Goal: Task Accomplishment & Management: Complete application form

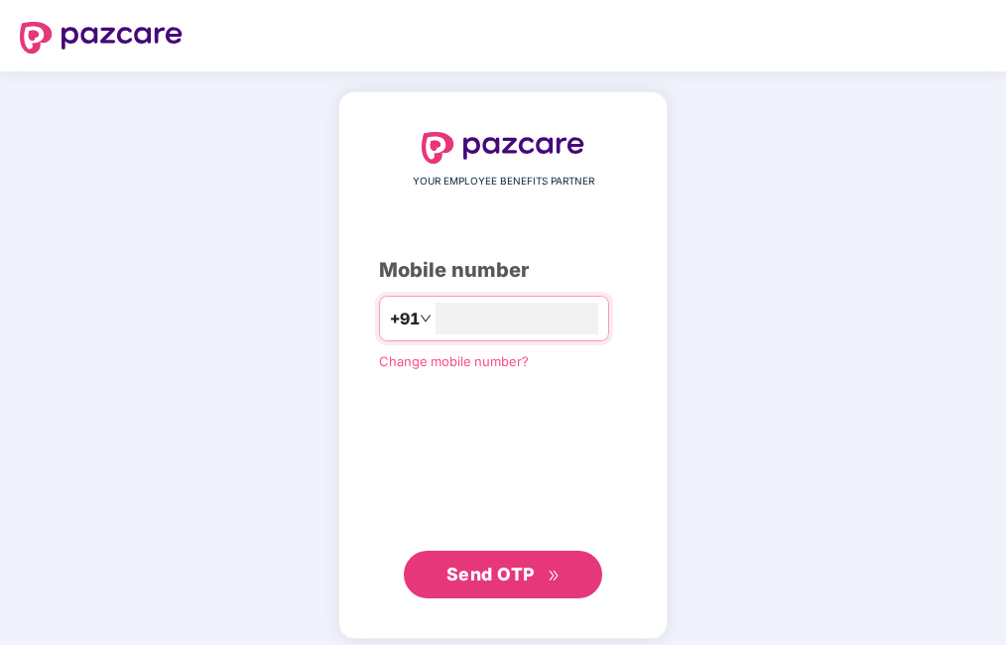
type input "**********"
click at [501, 578] on span "Send OTP" at bounding box center [490, 573] width 88 height 21
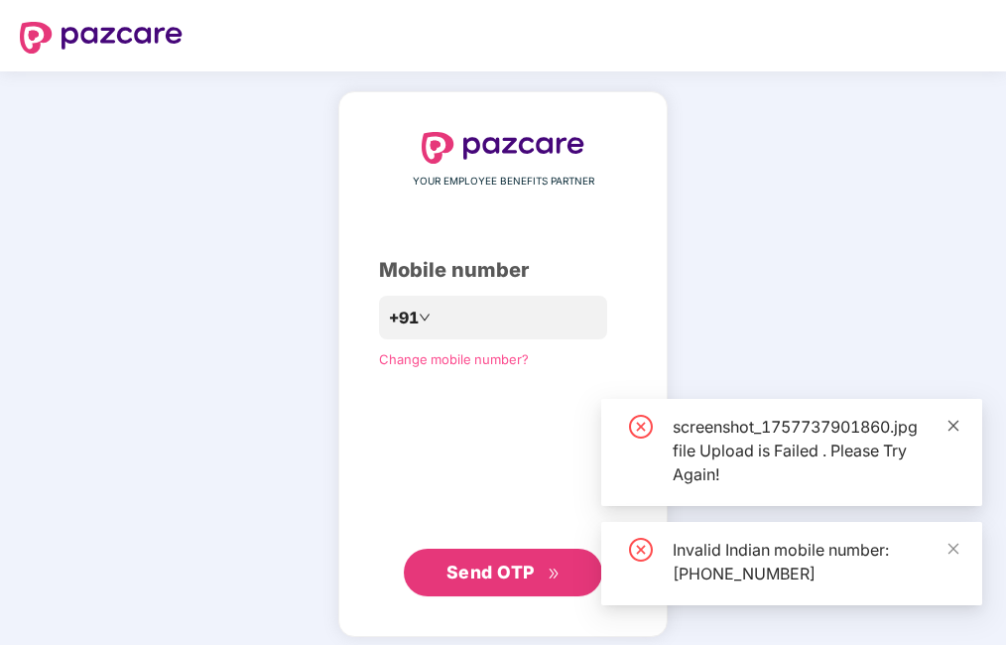
click at [958, 430] on icon "close" at bounding box center [953, 426] width 14 height 14
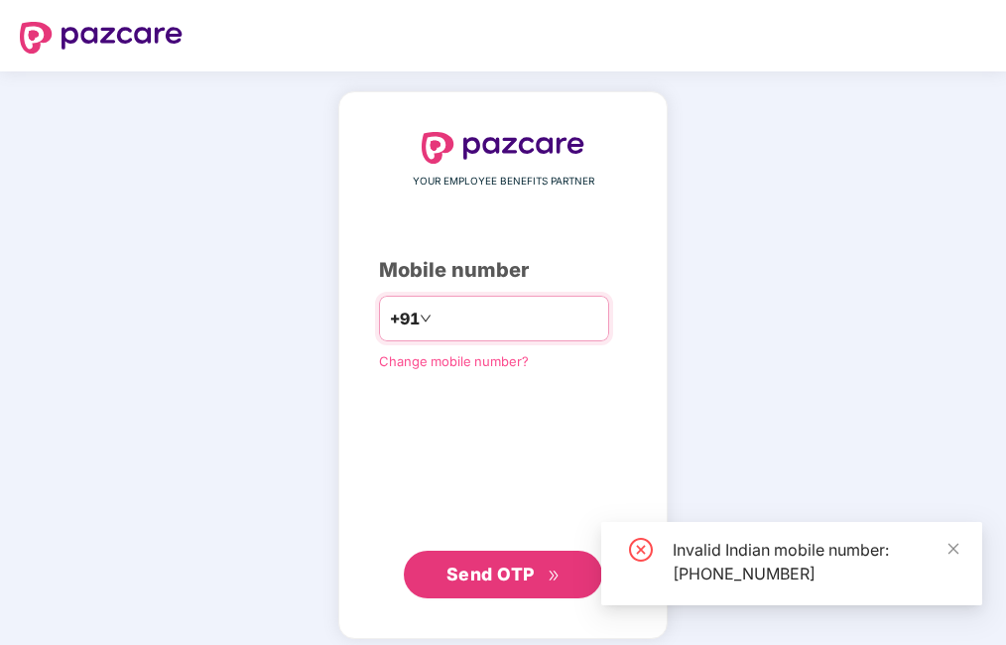
drag, startPoint x: 548, startPoint y: 327, endPoint x: 102, endPoint y: 326, distance: 446.3
click at [130, 326] on div "**********" at bounding box center [503, 364] width 1006 height 587
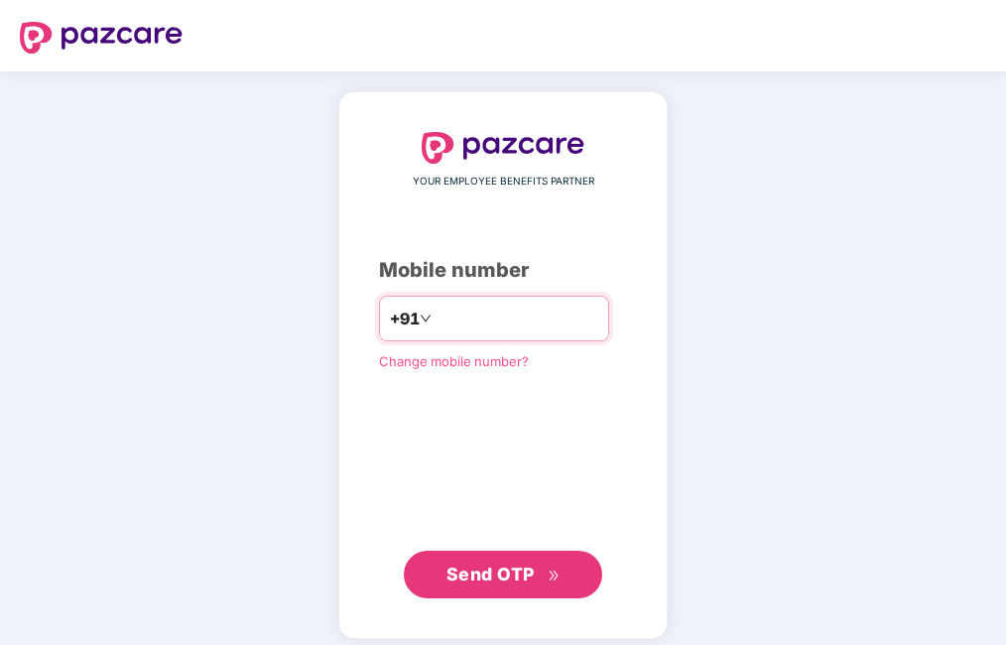
type input "**********"
drag, startPoint x: 220, startPoint y: 382, endPoint x: 156, endPoint y: 393, distance: 65.4
click at [220, 382] on div "**********" at bounding box center [503, 364] width 1006 height 587
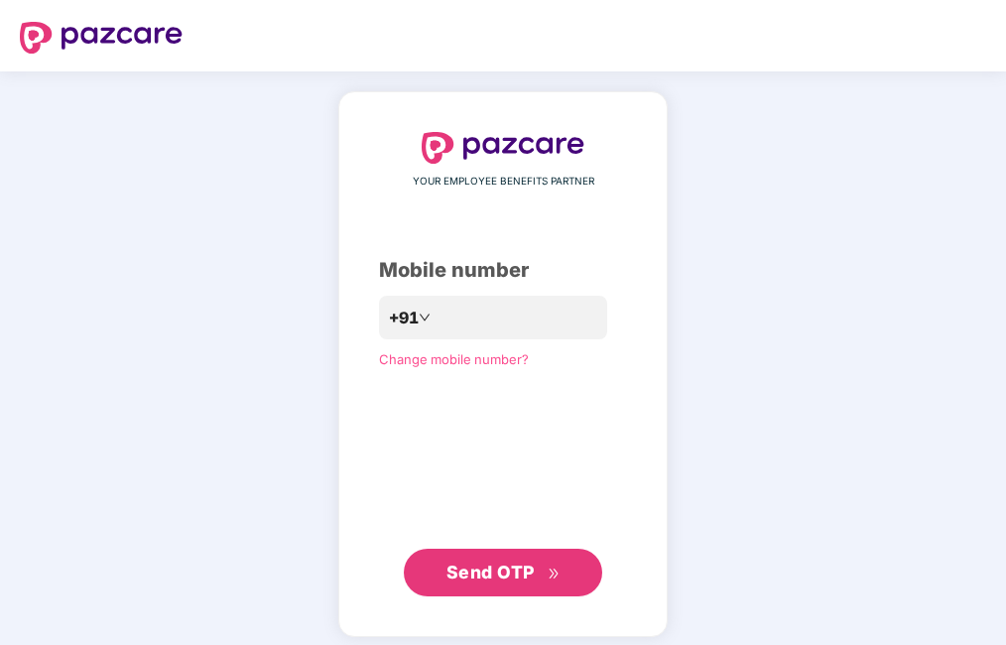
click at [515, 588] on button "Send OTP" at bounding box center [503, 572] width 198 height 48
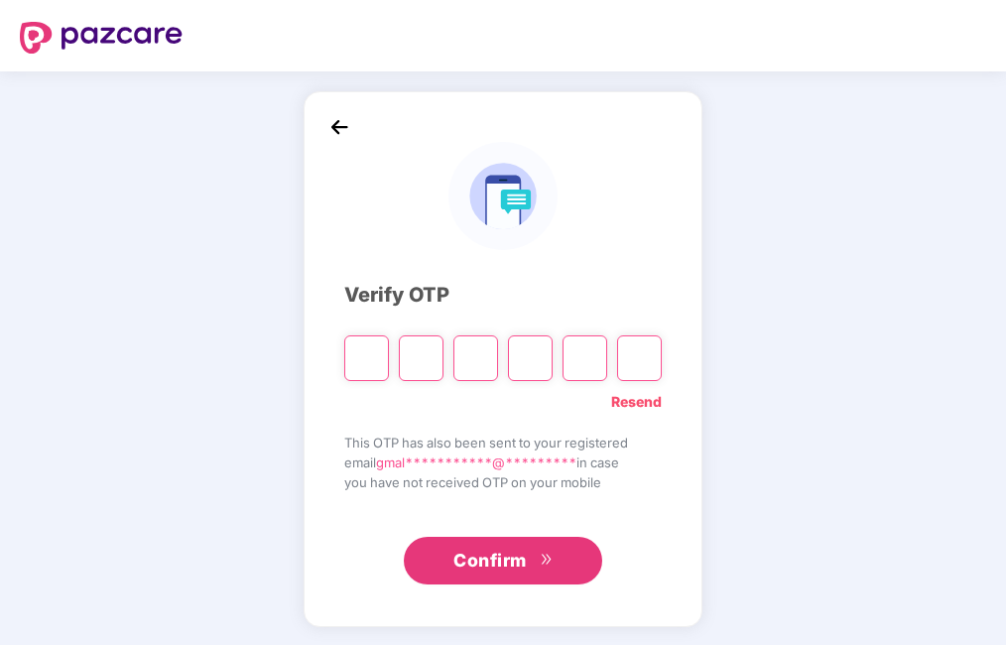
type input "*"
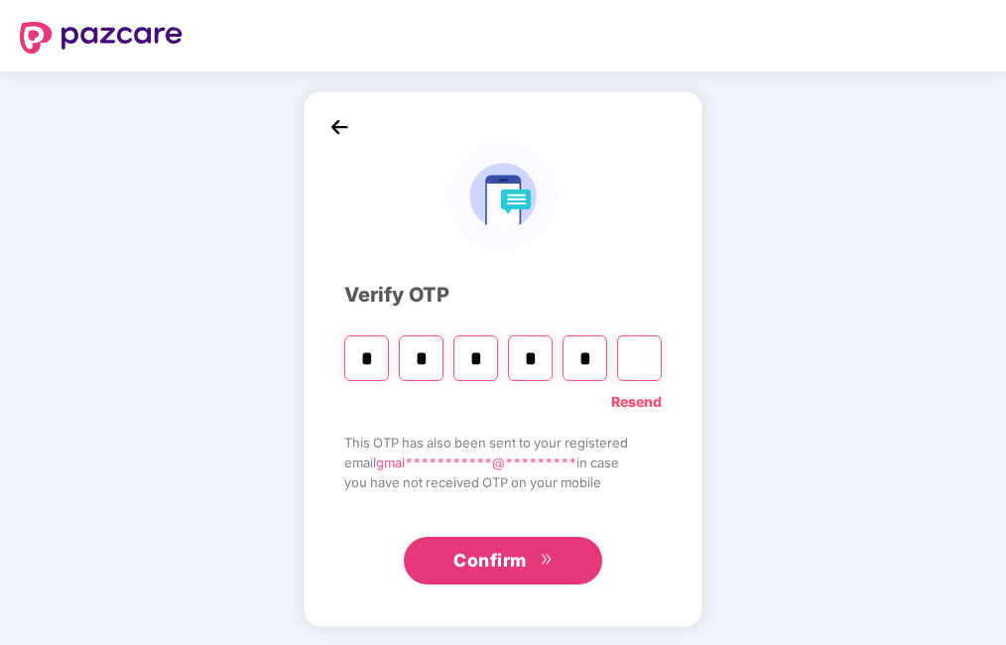
type input "*"
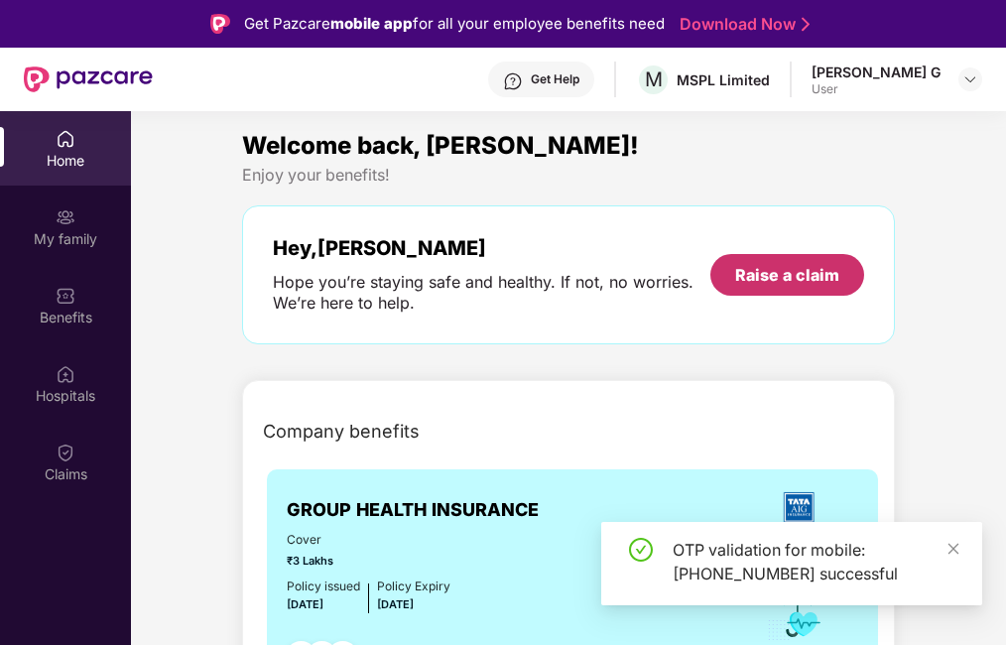
click at [778, 269] on div "Raise a claim" at bounding box center [787, 275] width 104 height 22
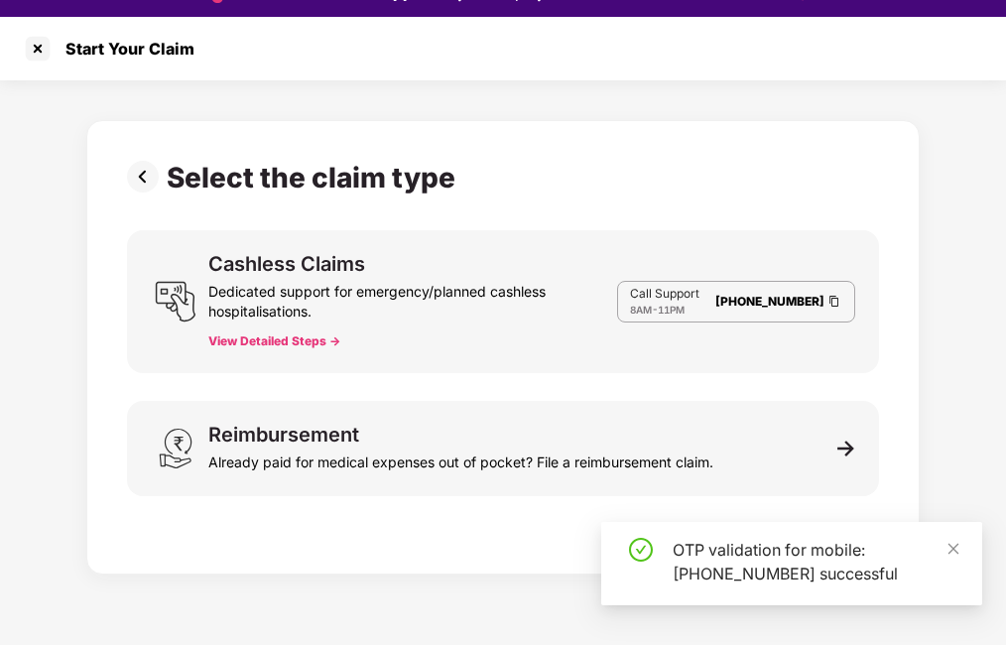
scroll to position [48, 0]
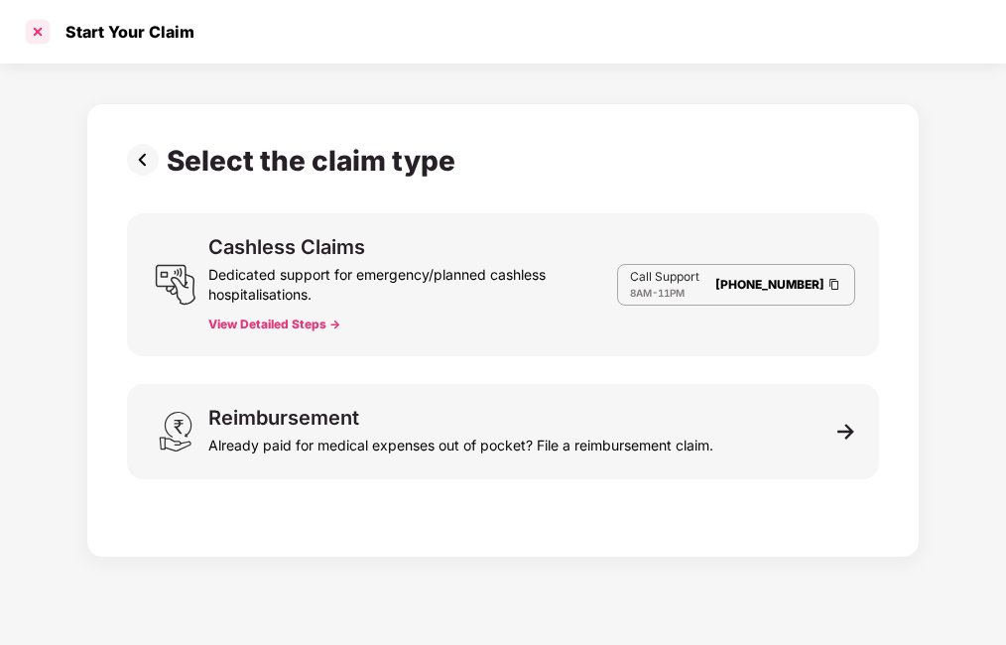
click at [47, 28] on div at bounding box center [38, 32] width 32 height 32
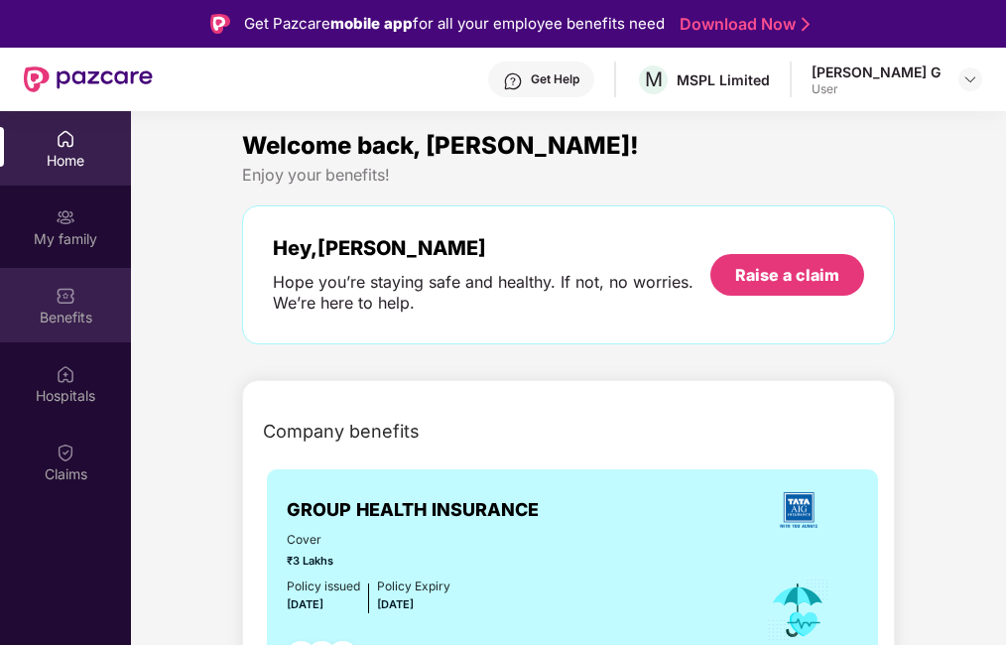
click at [66, 291] on img at bounding box center [66, 296] width 20 height 20
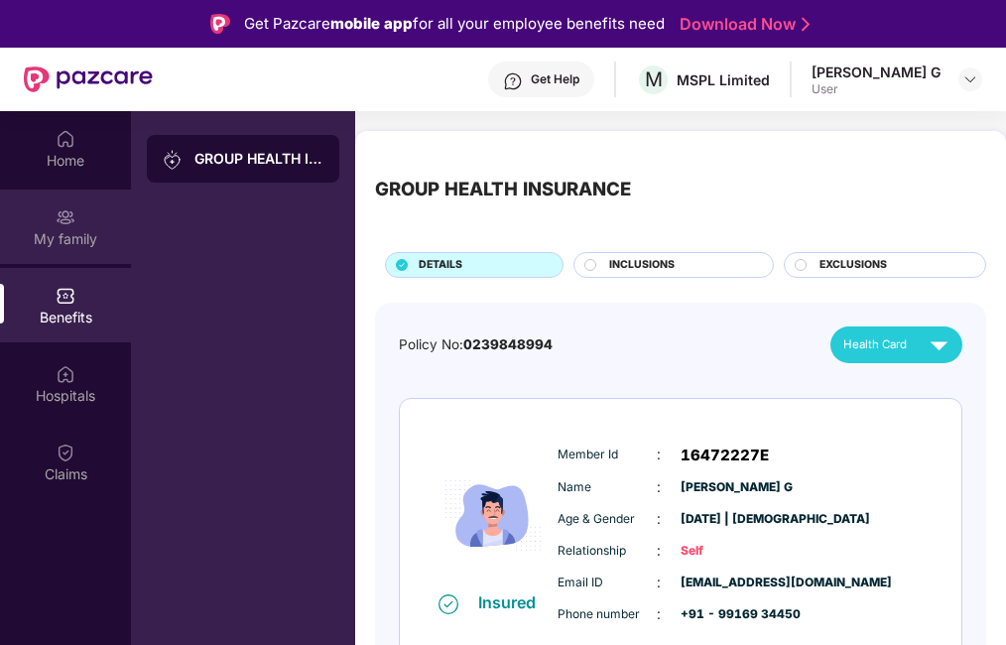
click at [46, 221] on div "My family" at bounding box center [65, 226] width 131 height 74
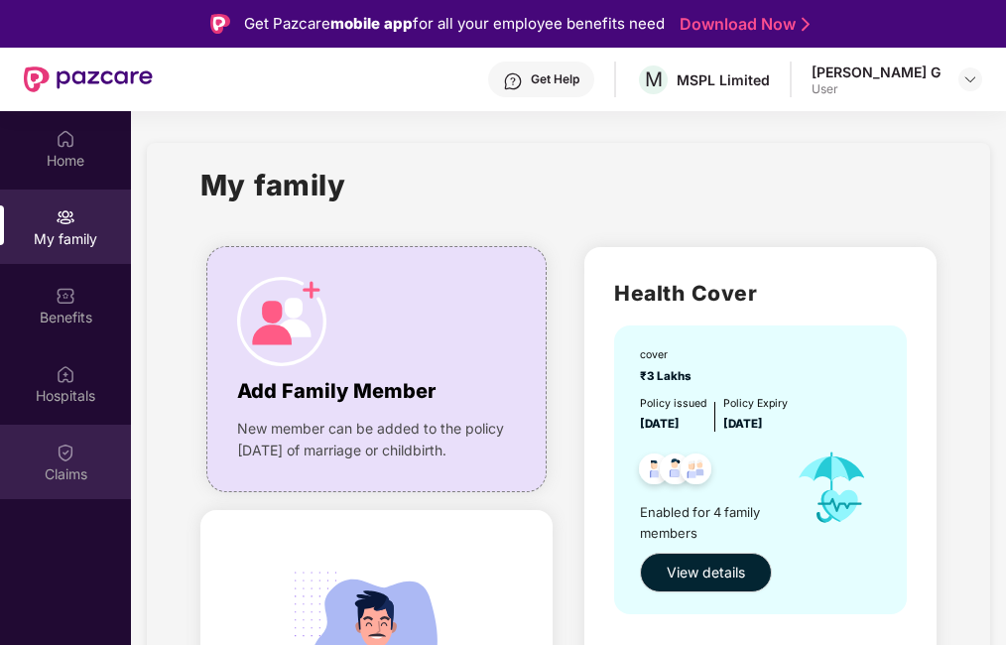
click at [65, 464] on div "Claims" at bounding box center [65, 474] width 131 height 20
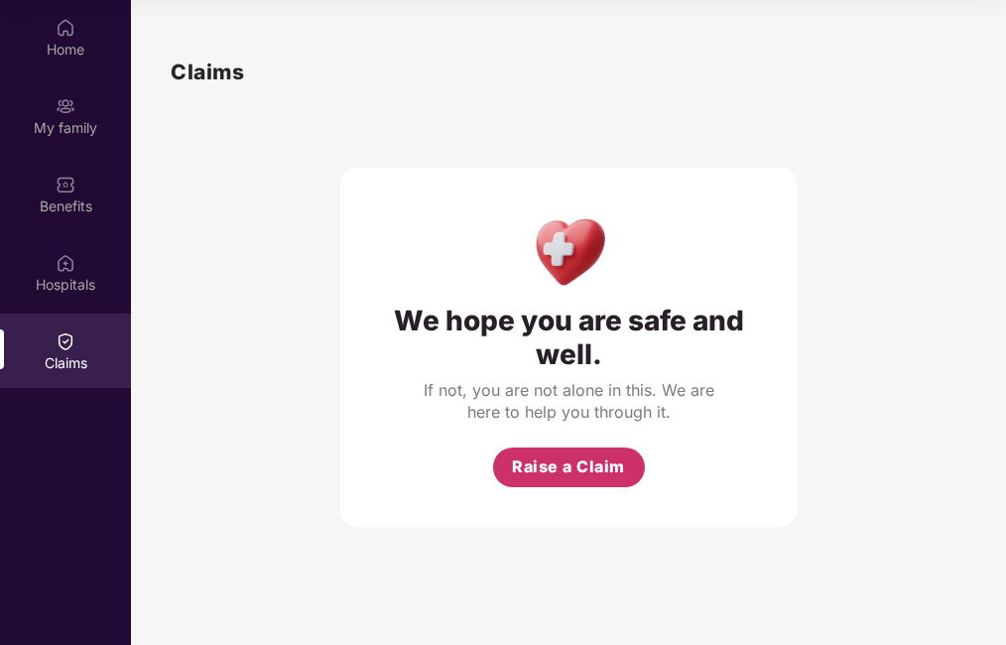
click at [611, 464] on span "Raise a Claim" at bounding box center [568, 466] width 113 height 25
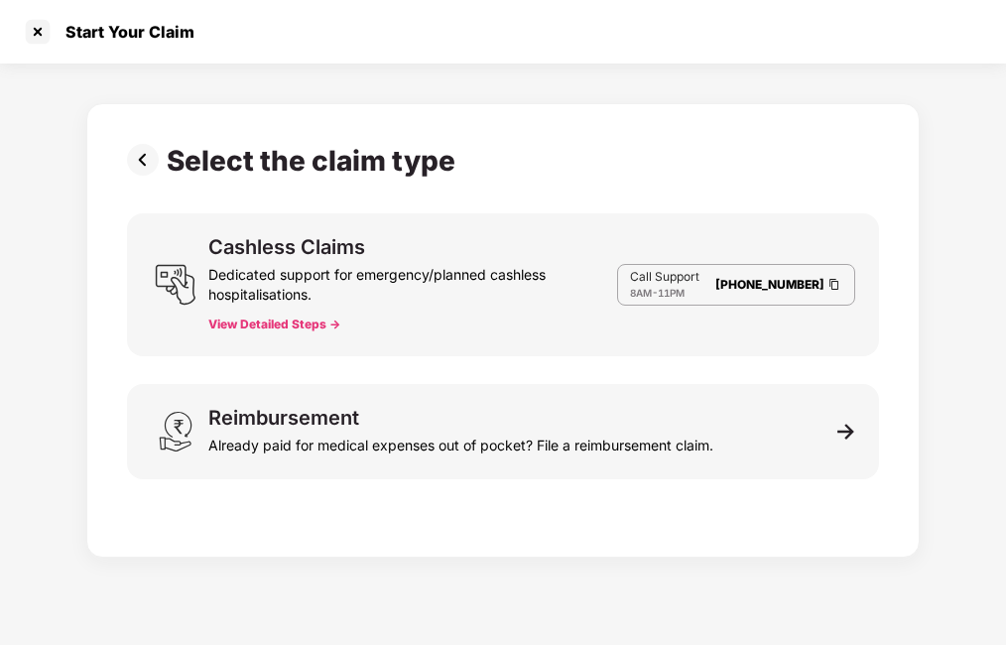
scroll to position [48, 0]
click at [269, 287] on div "Dedicated support for emergency/planned cashless hospitalisations." at bounding box center [412, 281] width 409 height 48
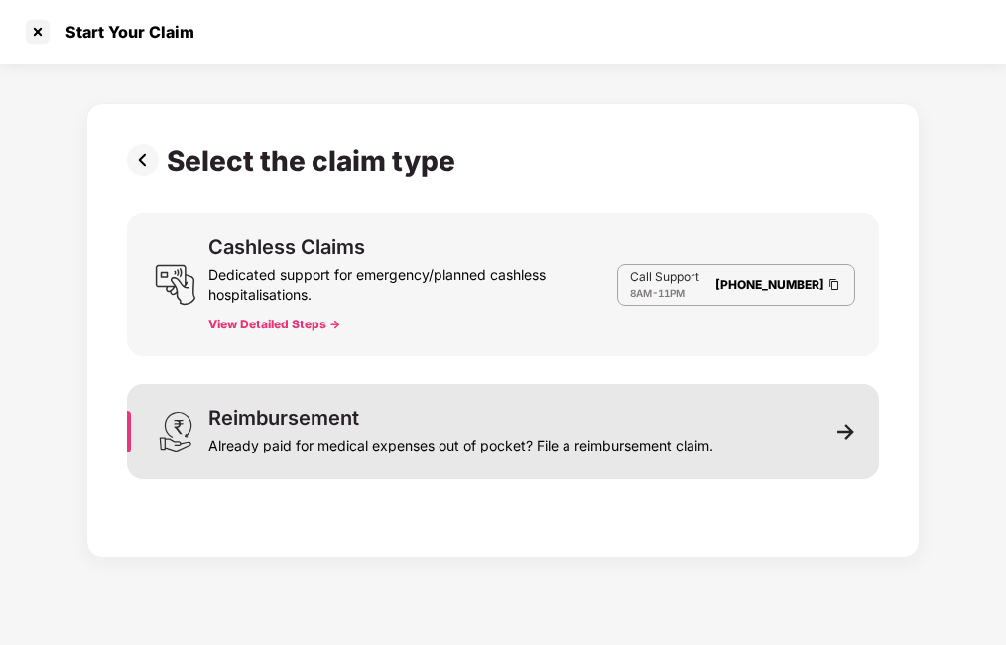
click at [288, 433] on div "Already paid for medical expenses out of pocket? File a reimbursement claim." at bounding box center [460, 441] width 505 height 28
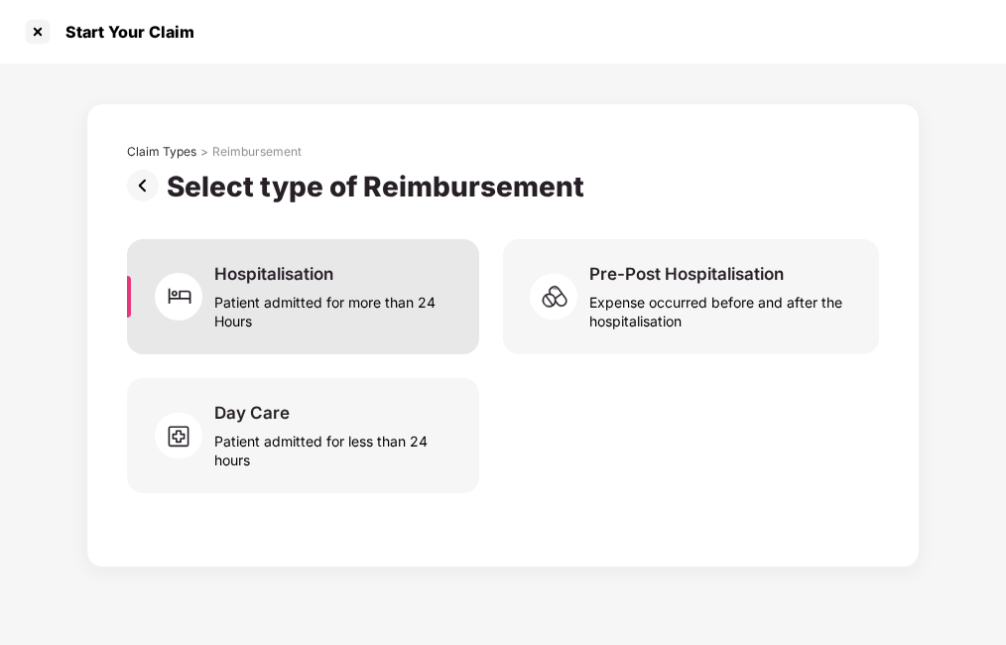
click at [394, 308] on div "Patient admitted for more than 24 Hours" at bounding box center [334, 308] width 241 height 46
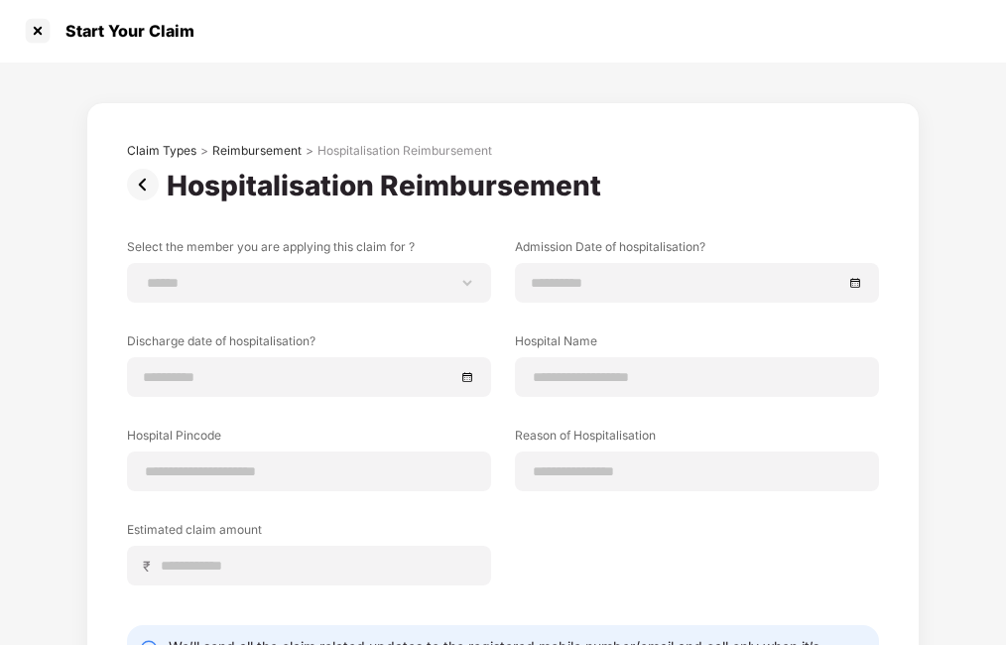
scroll to position [0, 0]
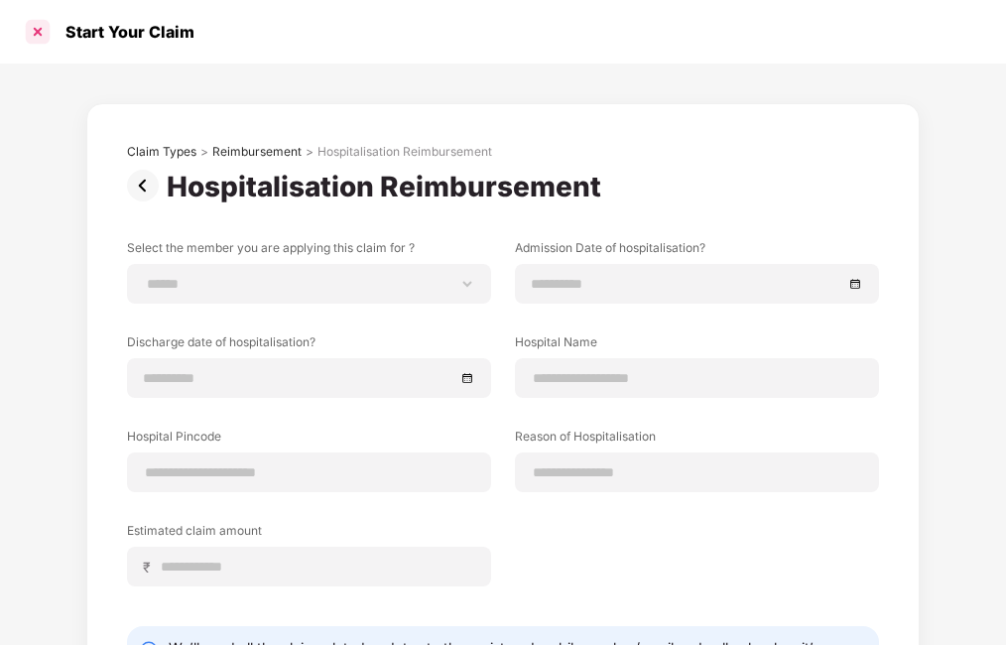
click at [27, 32] on div at bounding box center [38, 32] width 32 height 32
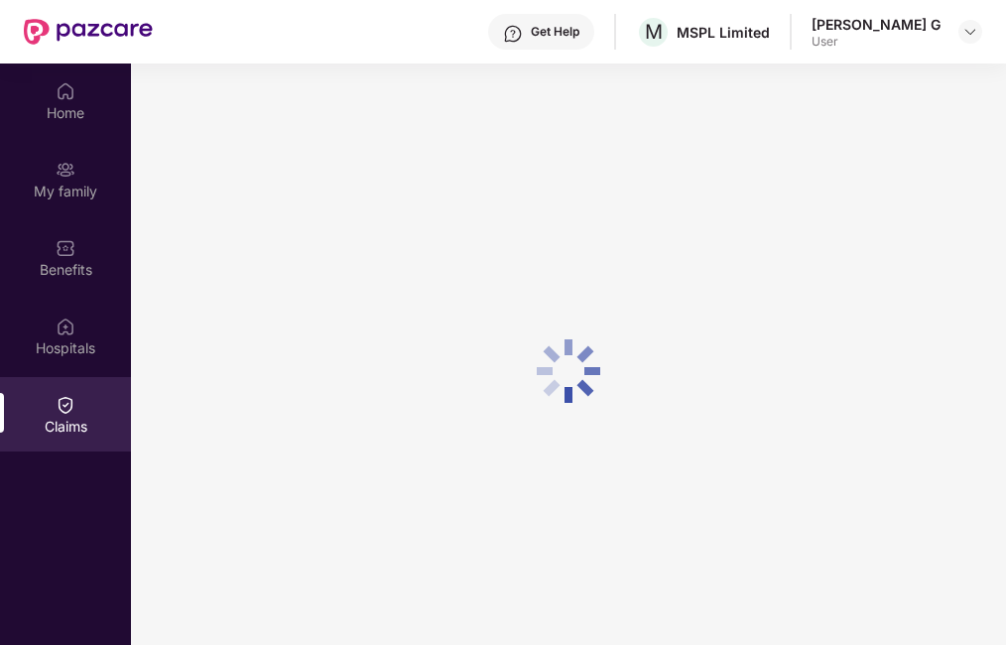
scroll to position [111, 0]
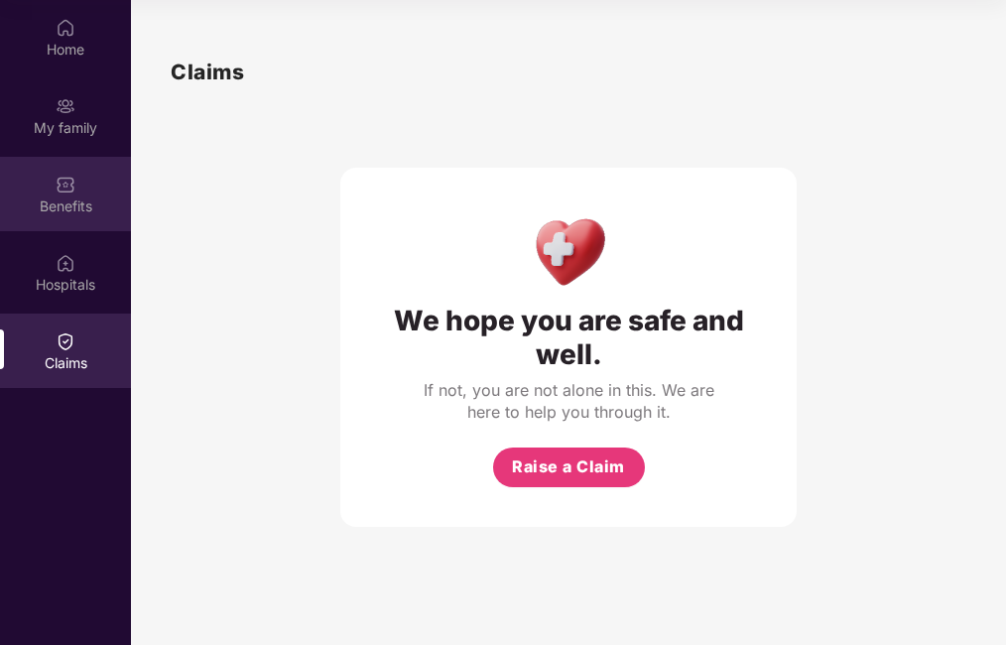
click at [62, 213] on div "Benefits" at bounding box center [65, 206] width 131 height 20
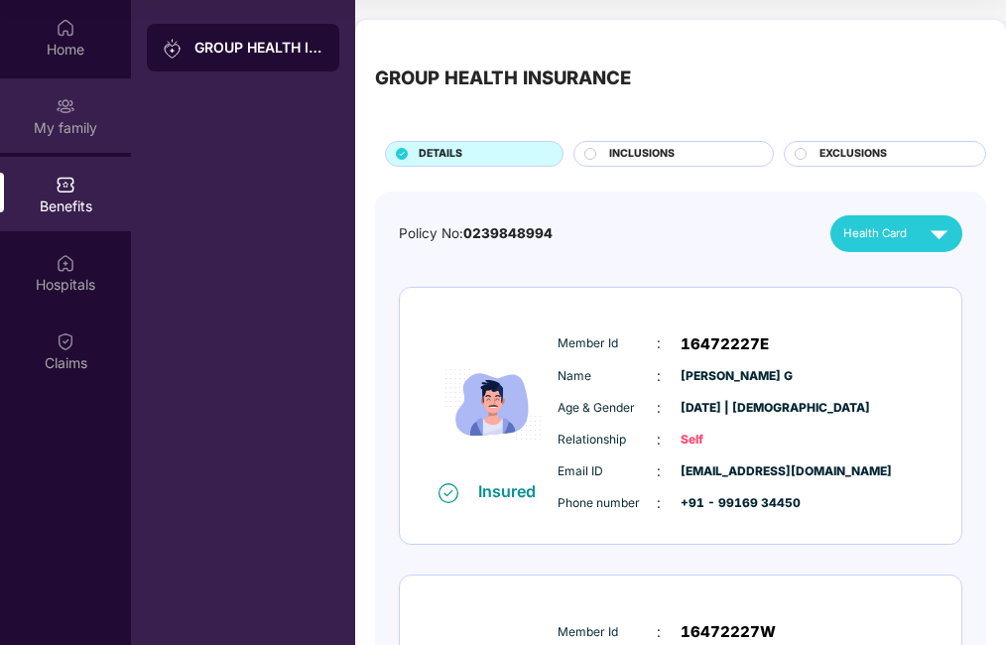
click at [59, 121] on div "My family" at bounding box center [65, 128] width 131 height 20
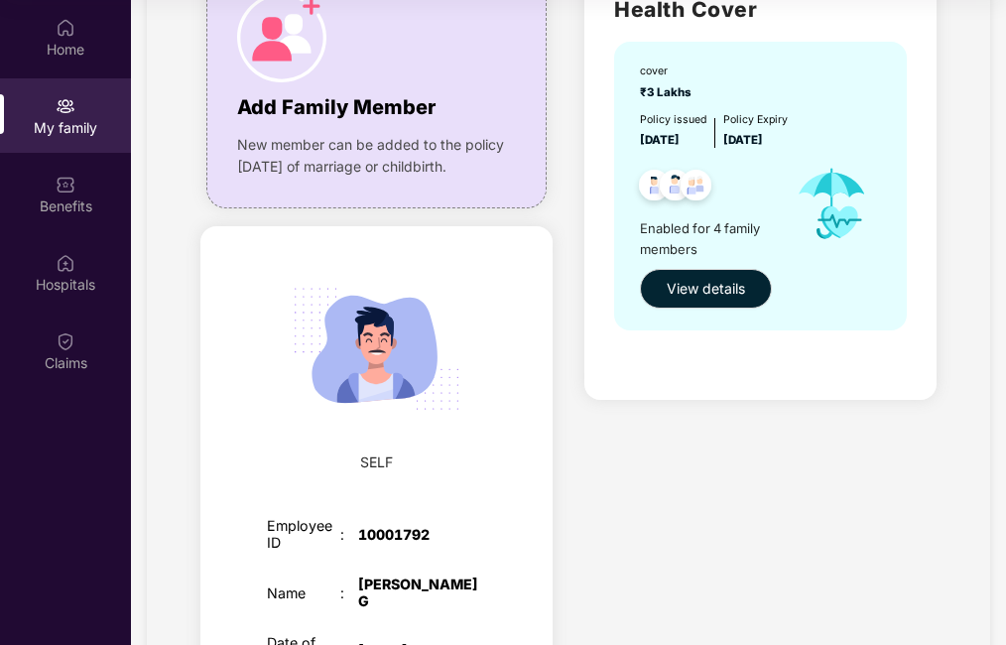
scroll to position [0, 0]
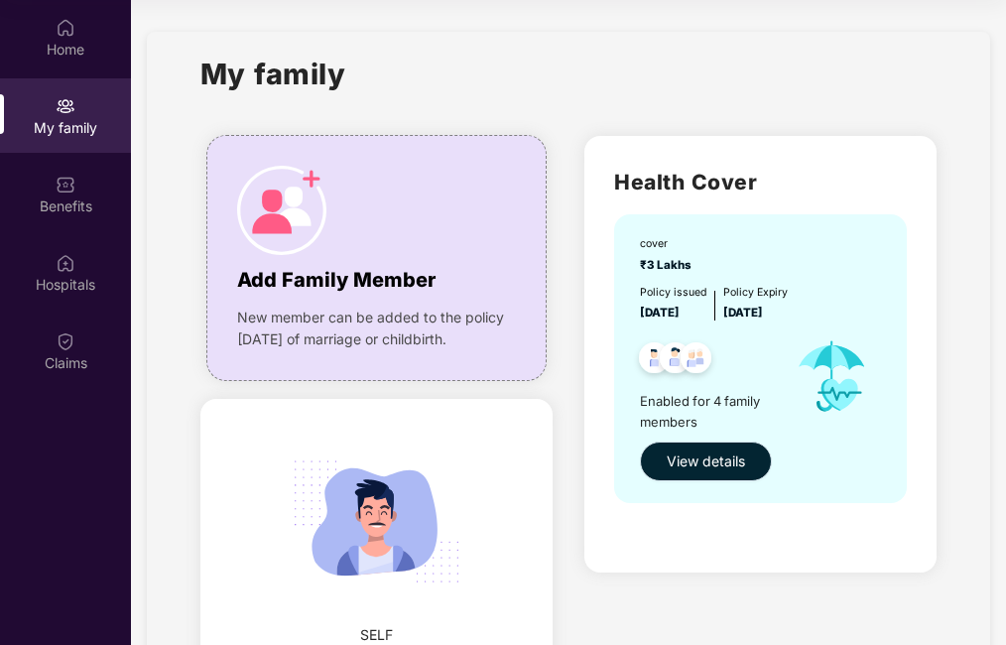
click at [738, 449] on button "View details" at bounding box center [706, 461] width 132 height 40
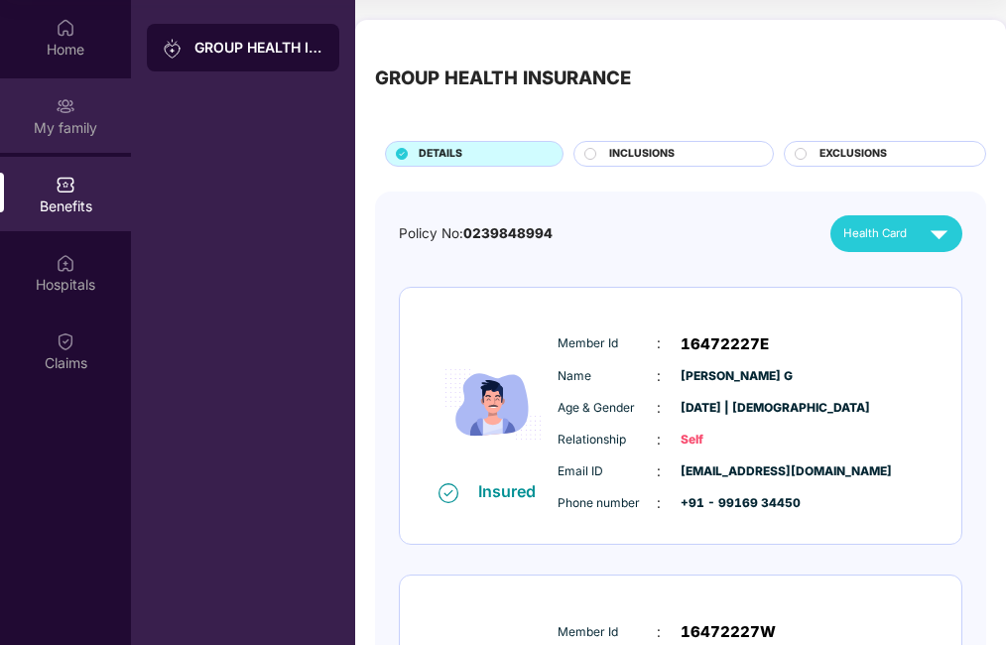
click at [65, 136] on div "My family" at bounding box center [65, 128] width 131 height 20
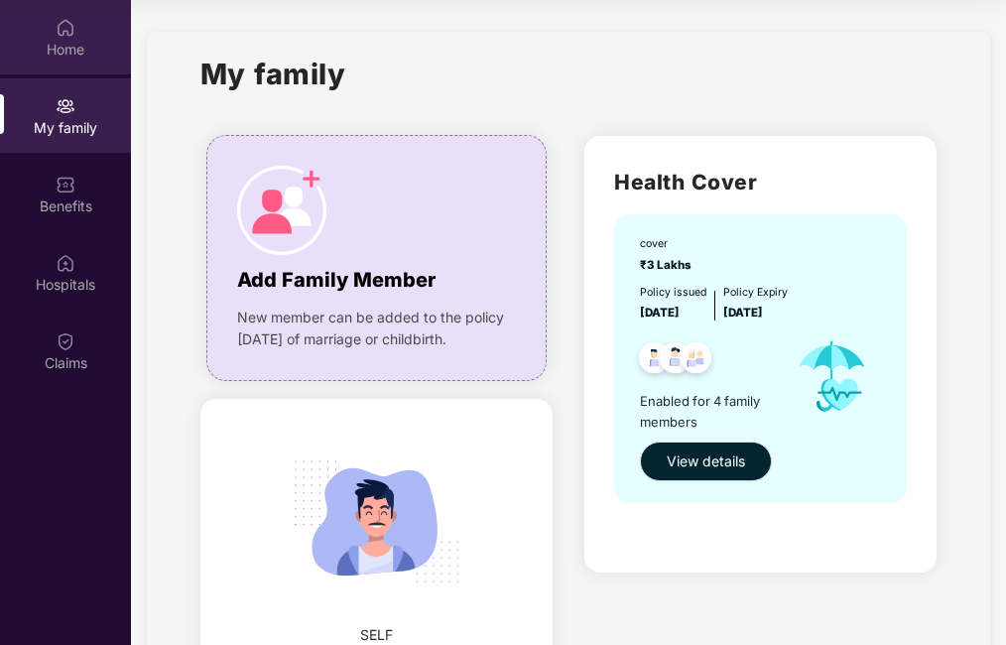
click at [63, 37] on img at bounding box center [66, 28] width 20 height 20
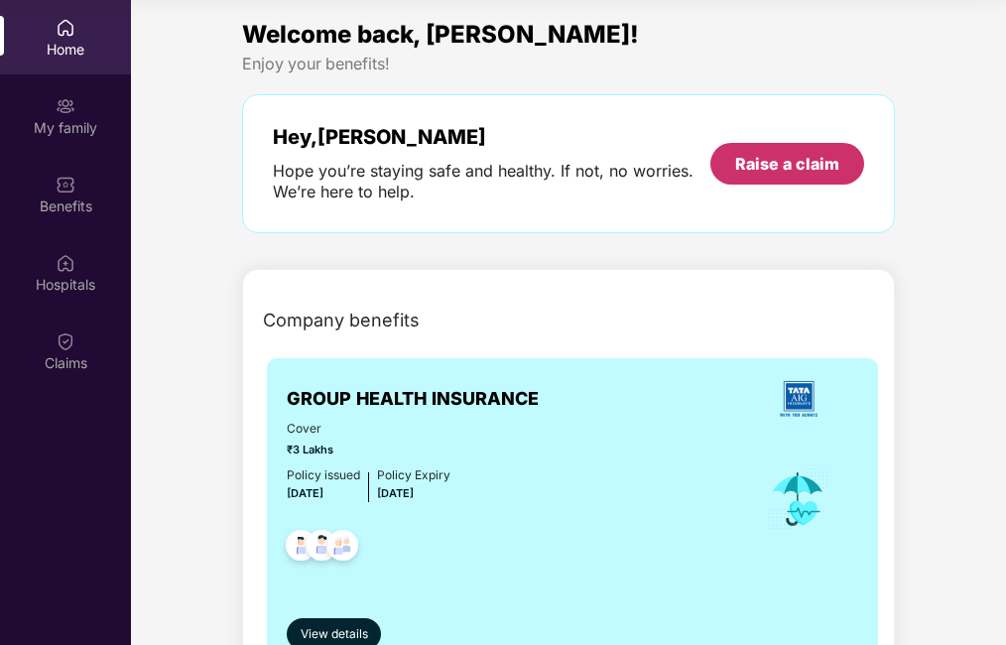
click at [761, 169] on div "Raise a claim" at bounding box center [787, 164] width 104 height 22
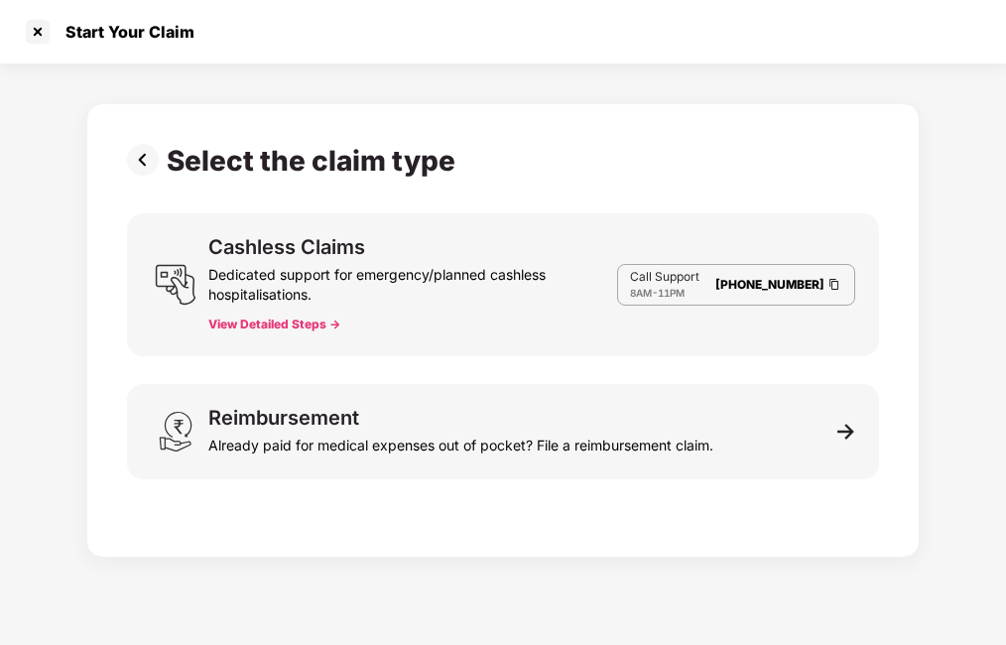
scroll to position [48, 0]
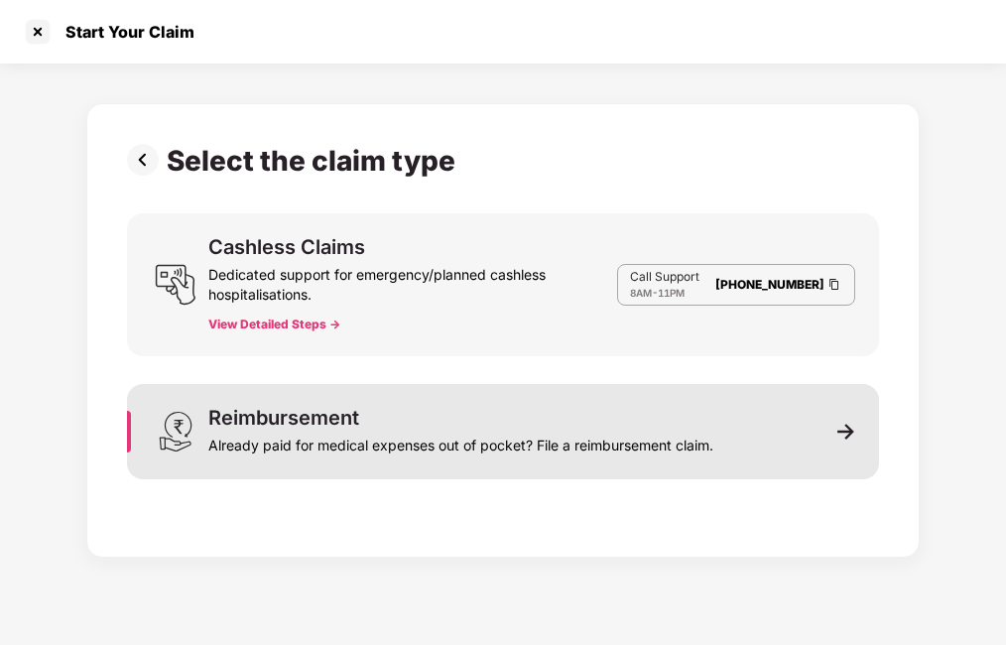
click at [848, 433] on img at bounding box center [846, 431] width 18 height 18
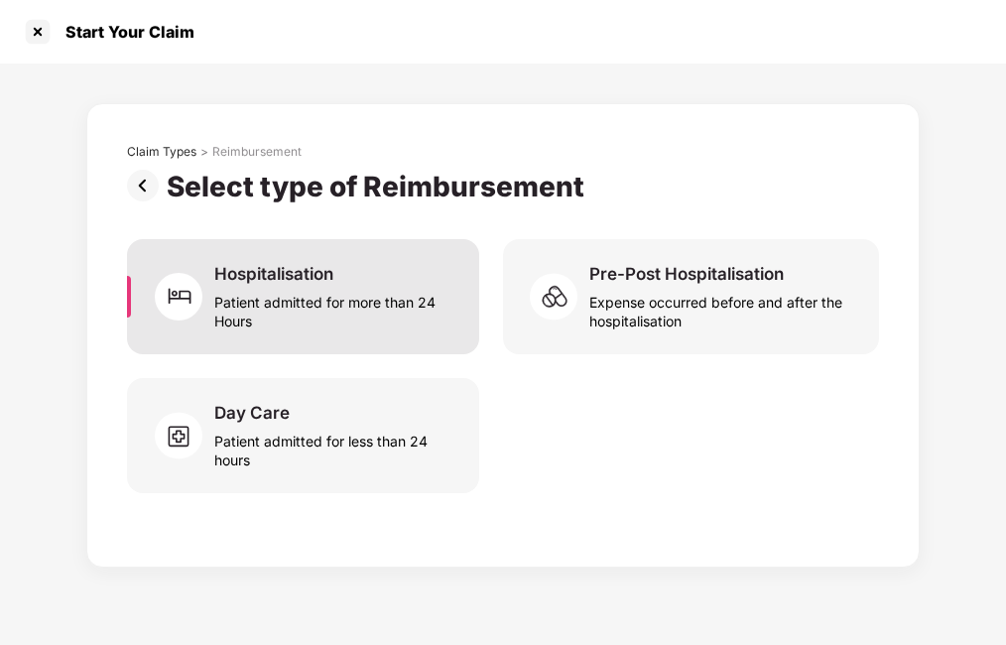
click at [284, 321] on div "Patient admitted for more than 24 Hours" at bounding box center [334, 308] width 241 height 46
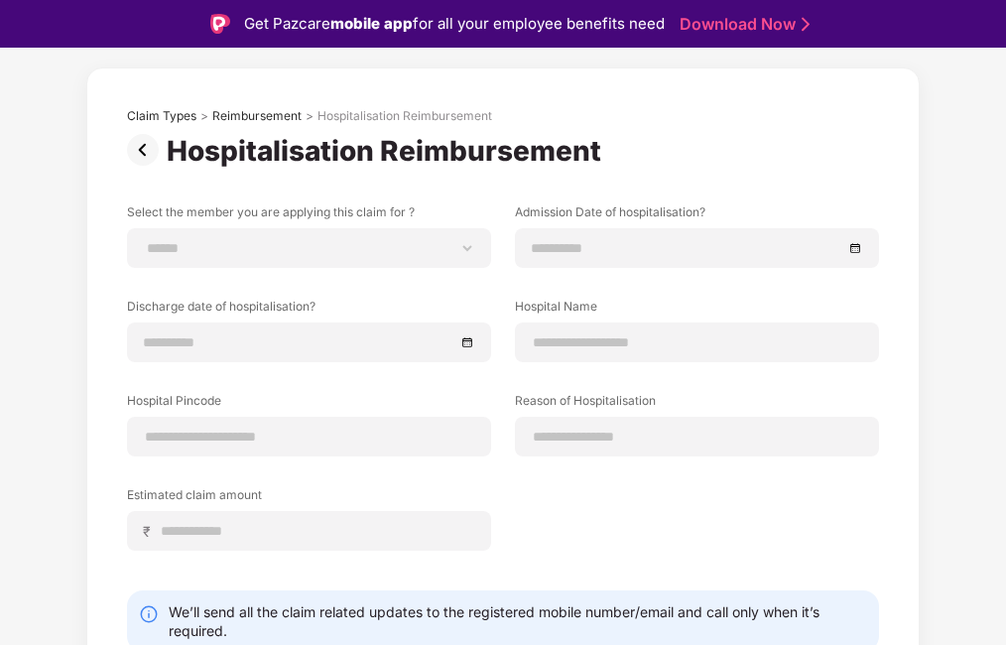
scroll to position [0, 0]
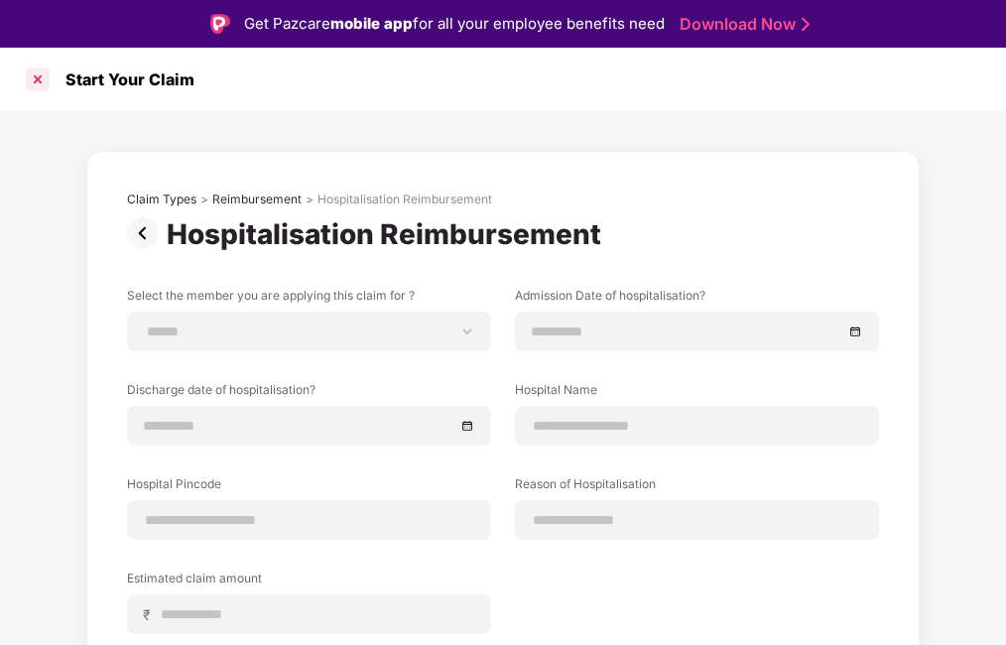
click at [35, 70] on div at bounding box center [38, 79] width 32 height 32
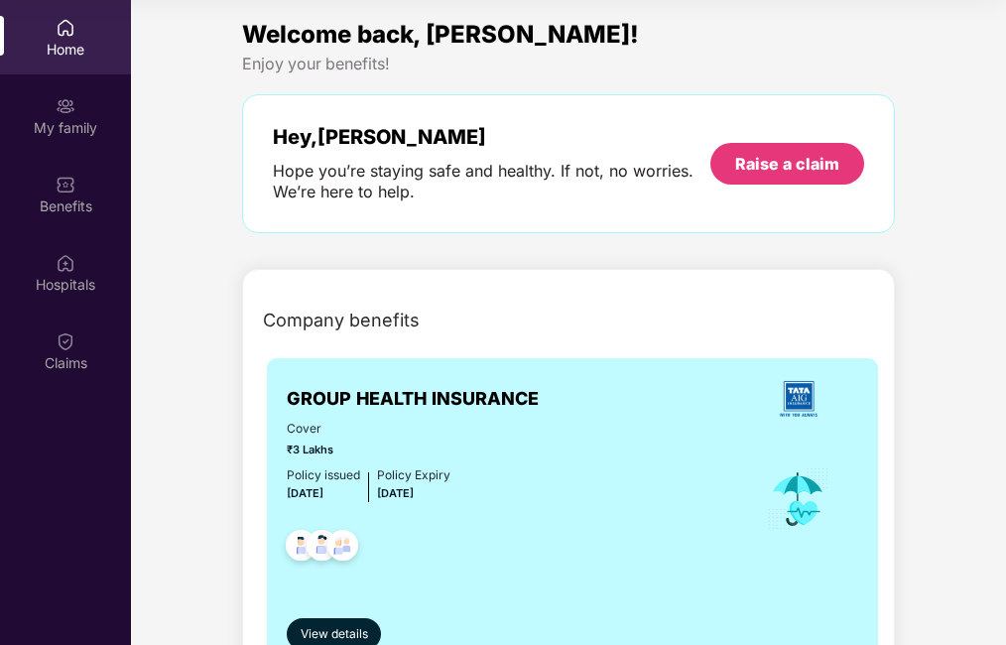
click at [51, 21] on div "Home" at bounding box center [65, 37] width 131 height 74
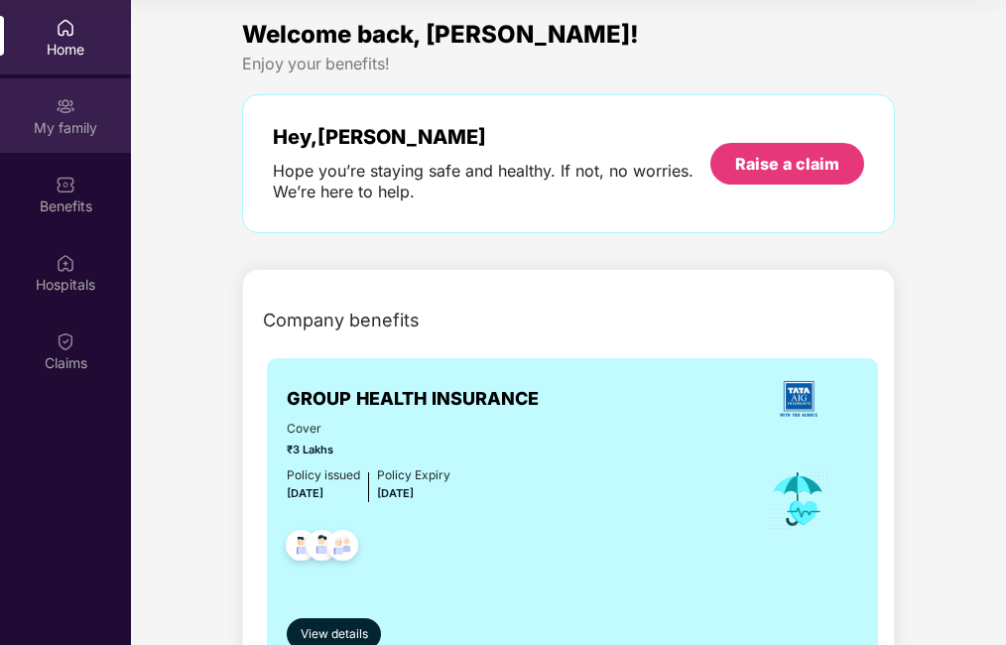
click at [65, 110] on img at bounding box center [66, 106] width 20 height 20
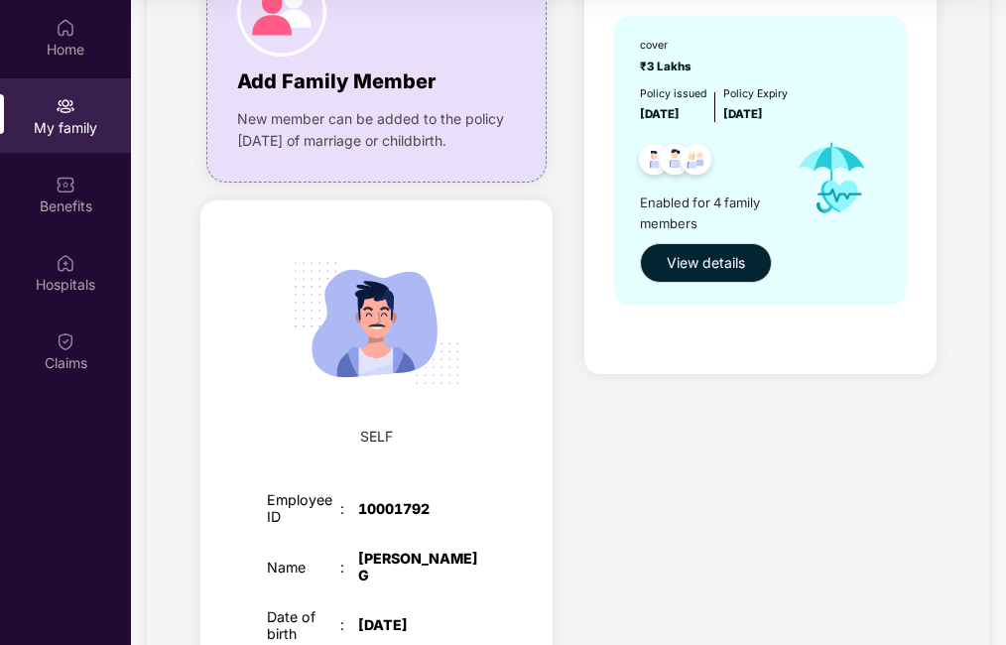
scroll to position [298, 0]
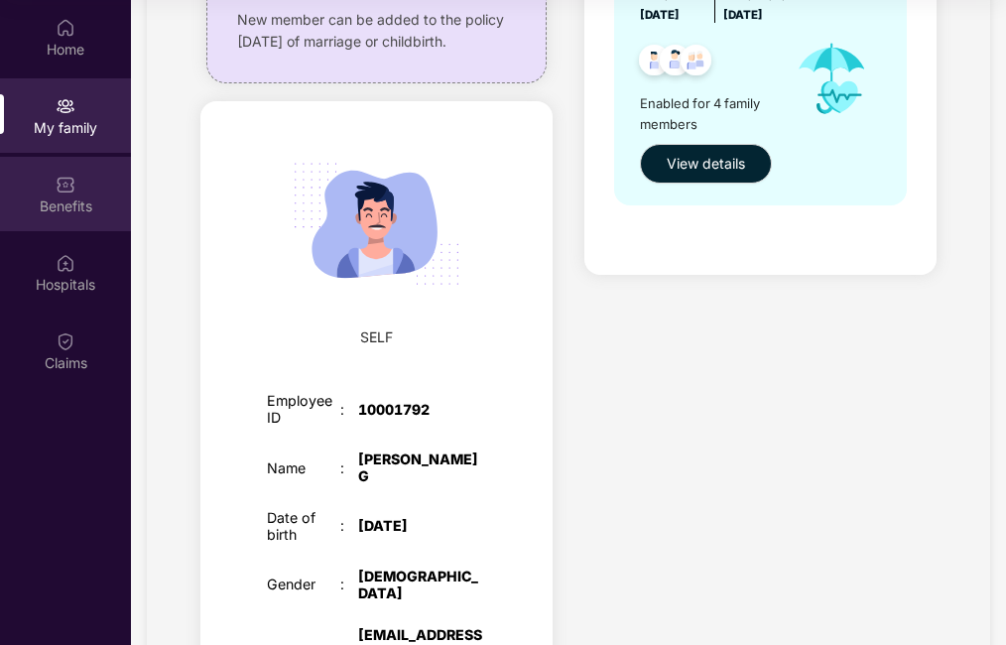
click at [49, 187] on div "Benefits" at bounding box center [65, 194] width 131 height 74
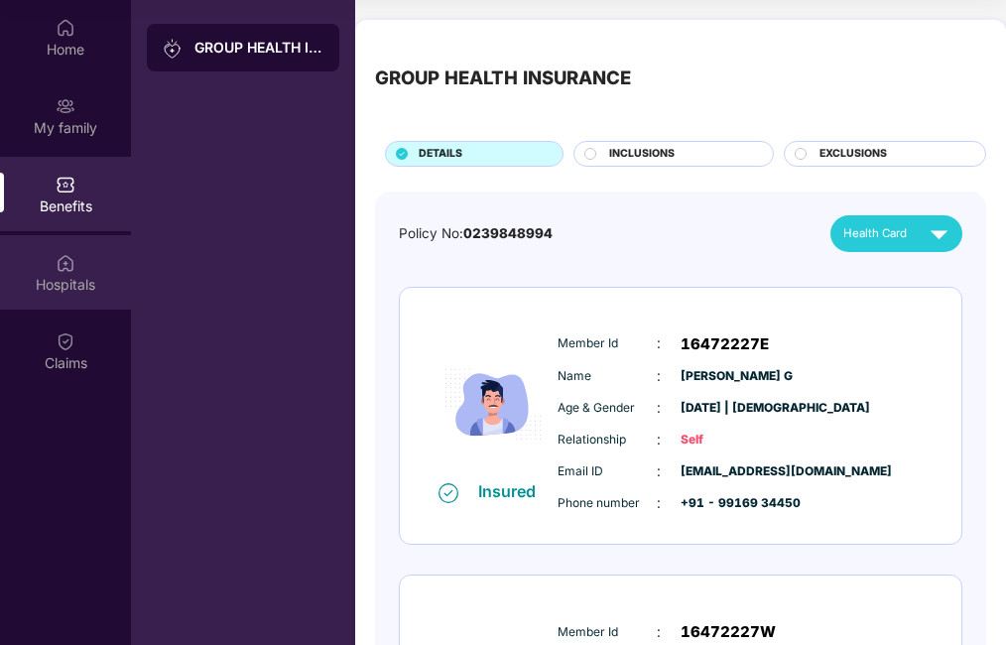
click at [61, 288] on div "Hospitals" at bounding box center [65, 285] width 131 height 20
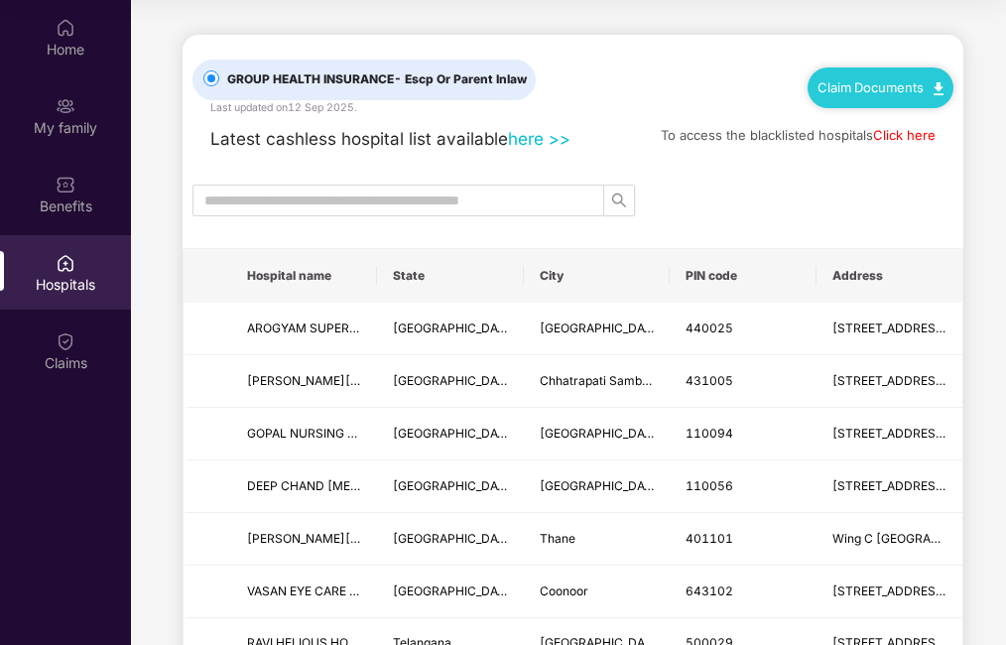
click at [936, 84] on img at bounding box center [938, 88] width 10 height 13
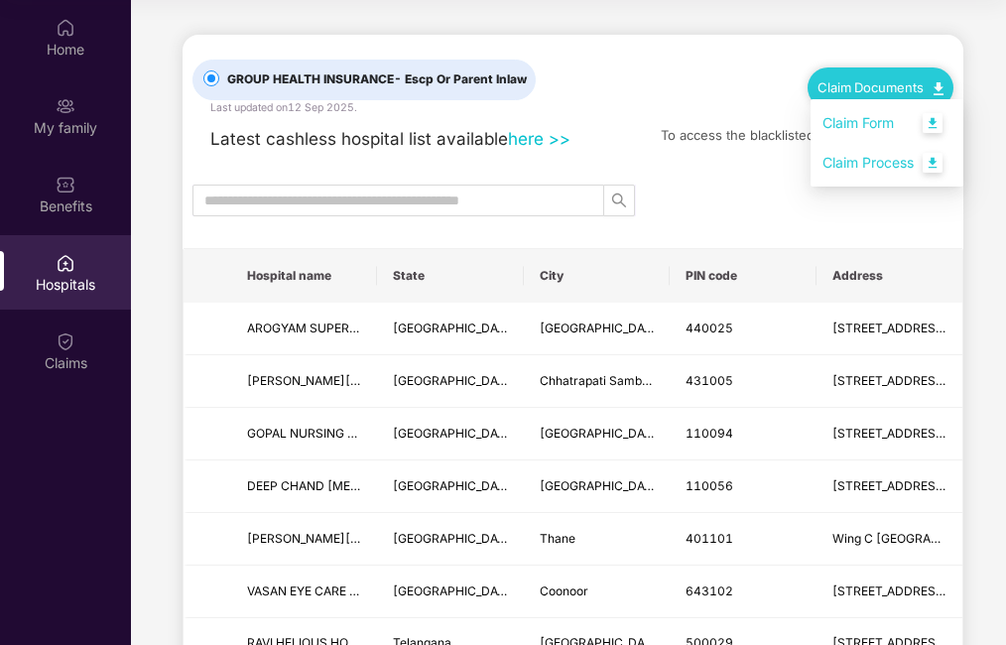
click at [941, 122] on link "Claim Form" at bounding box center [886, 123] width 129 height 43
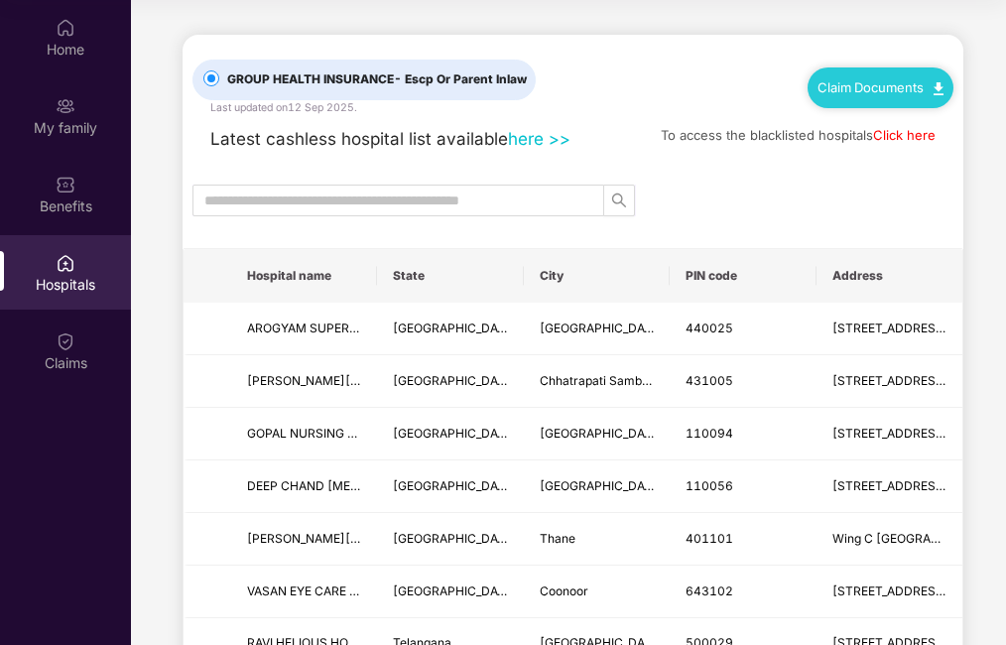
click at [938, 83] on img at bounding box center [938, 88] width 10 height 13
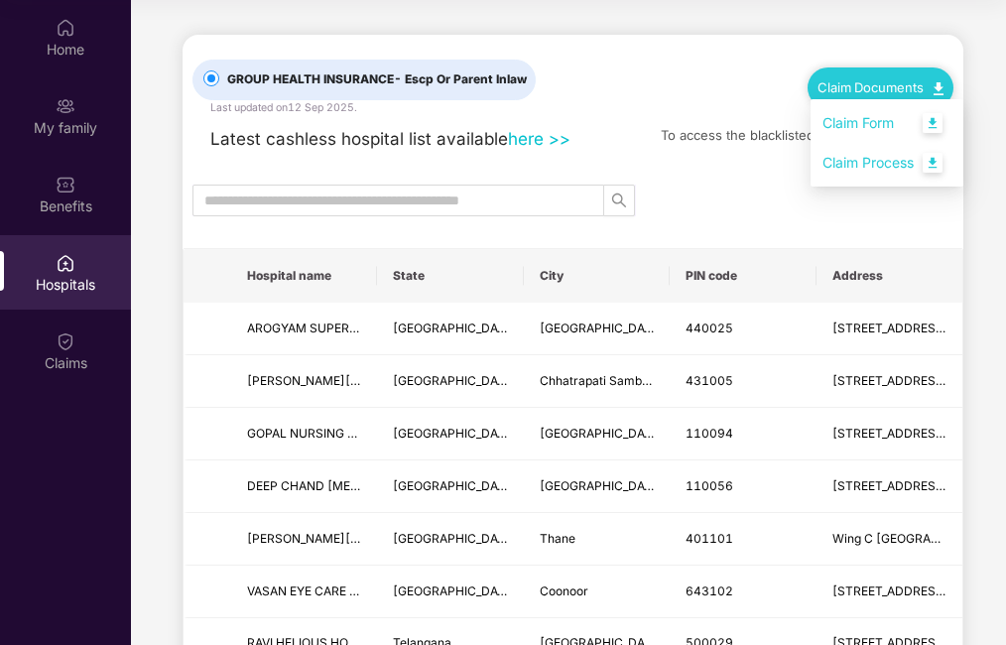
click at [835, 157] on link "Claim Process" at bounding box center [886, 163] width 129 height 43
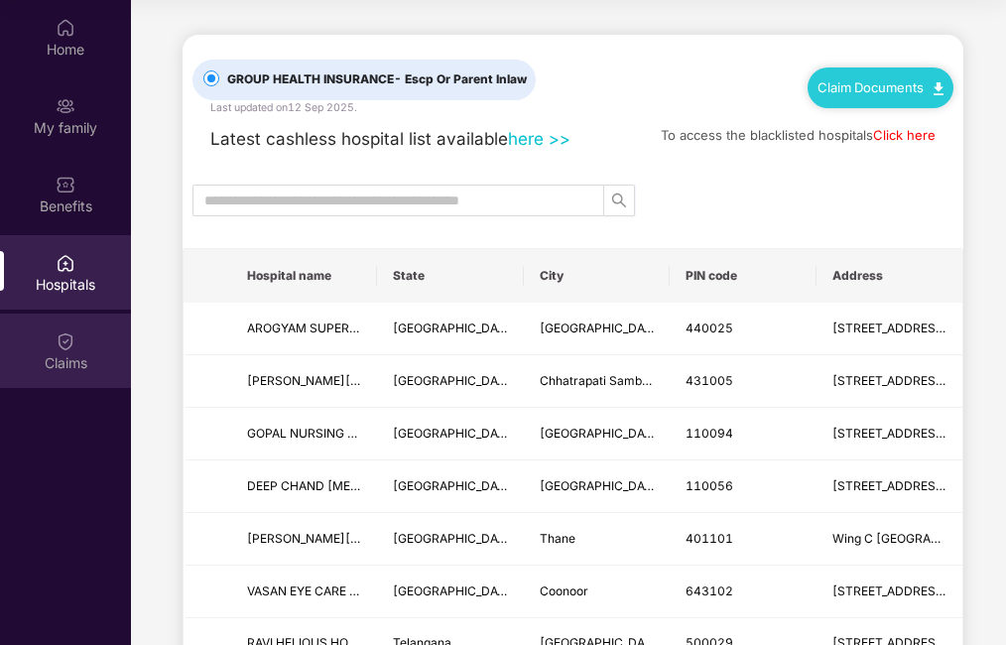
click at [66, 341] on img at bounding box center [66, 341] width 20 height 20
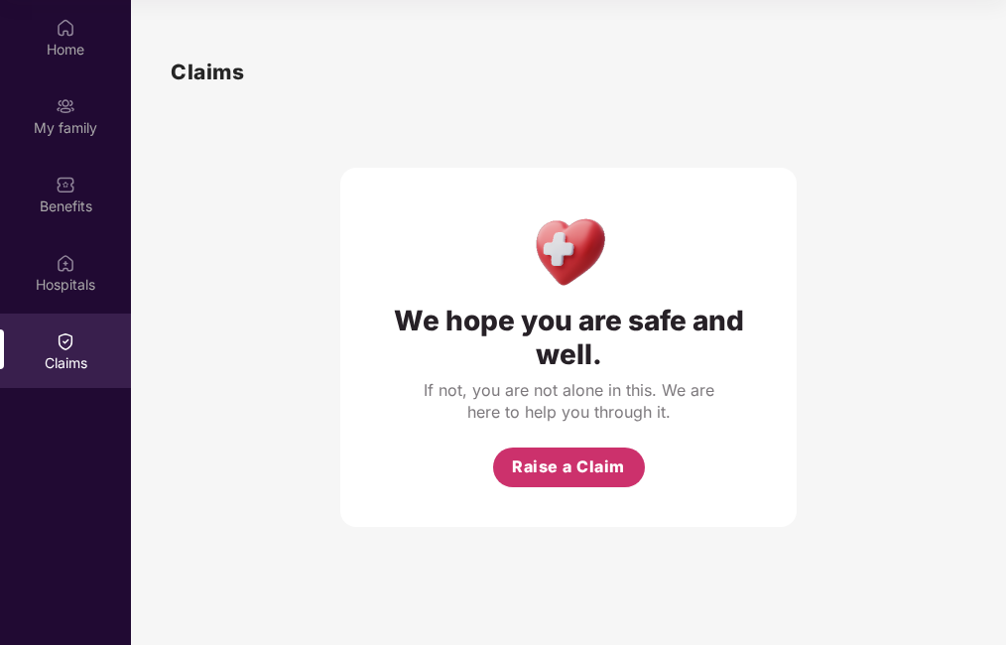
click at [544, 459] on span "Raise a Claim" at bounding box center [568, 466] width 113 height 25
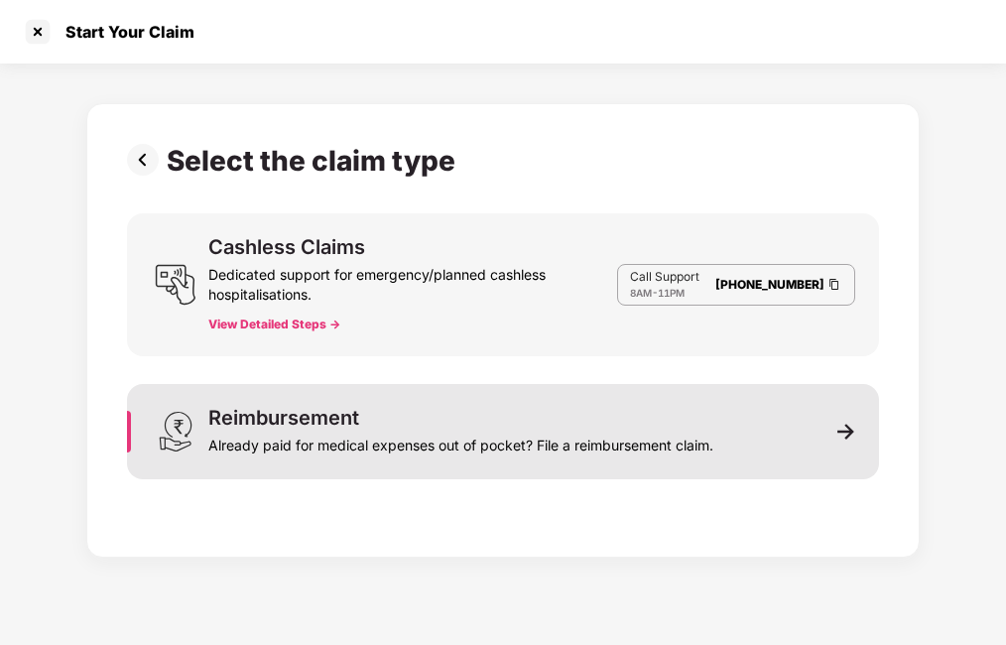
click at [253, 422] on div "Reimbursement" at bounding box center [283, 418] width 151 height 20
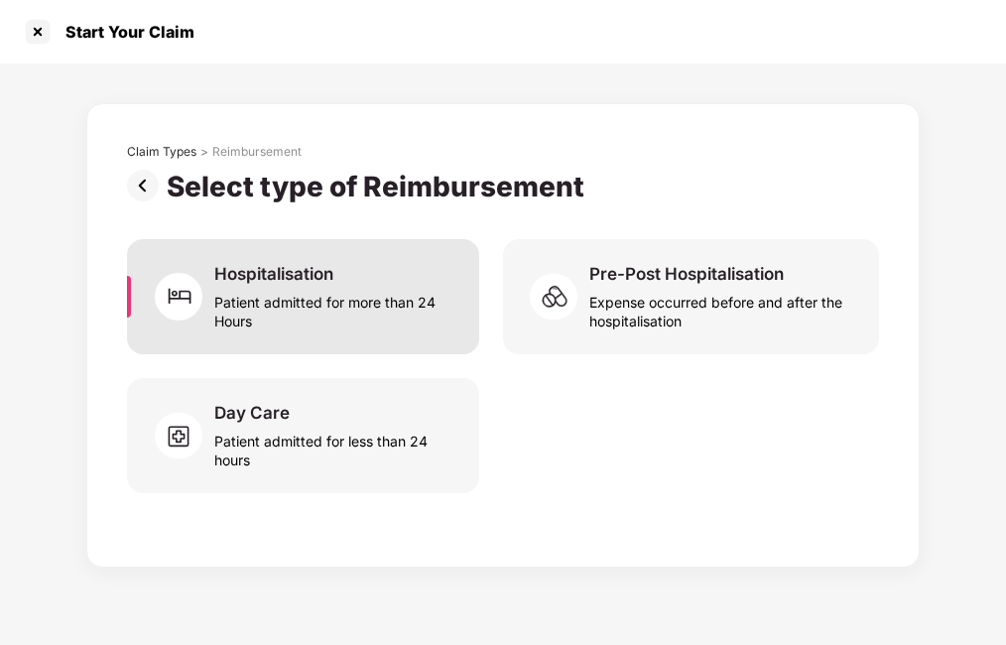
click at [273, 302] on div "Patient admitted for more than 24 Hours" at bounding box center [334, 308] width 241 height 46
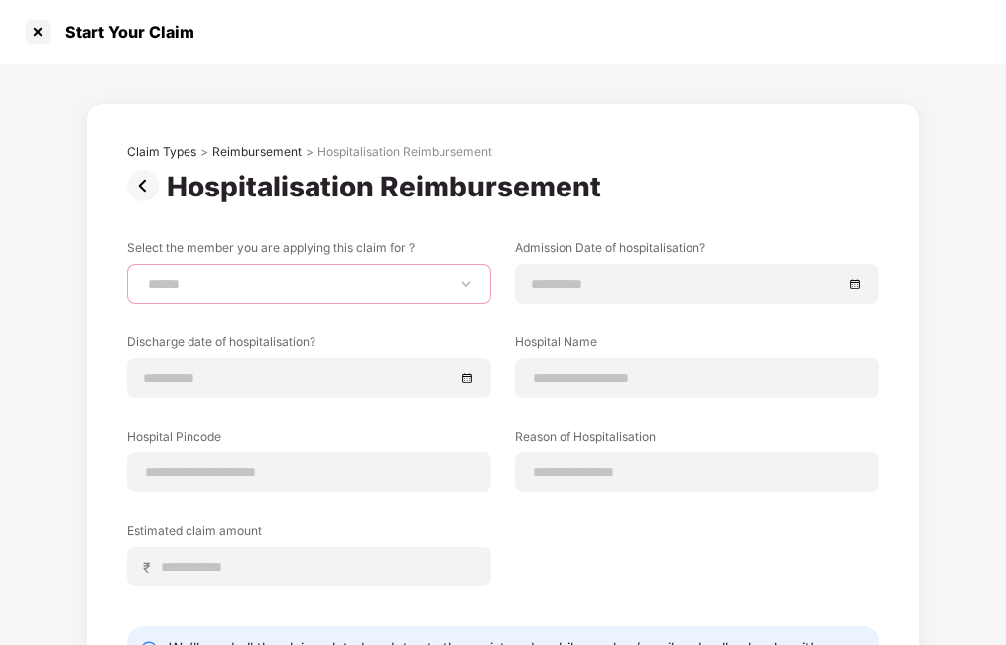
click at [268, 279] on select "**********" at bounding box center [309, 284] width 330 height 16
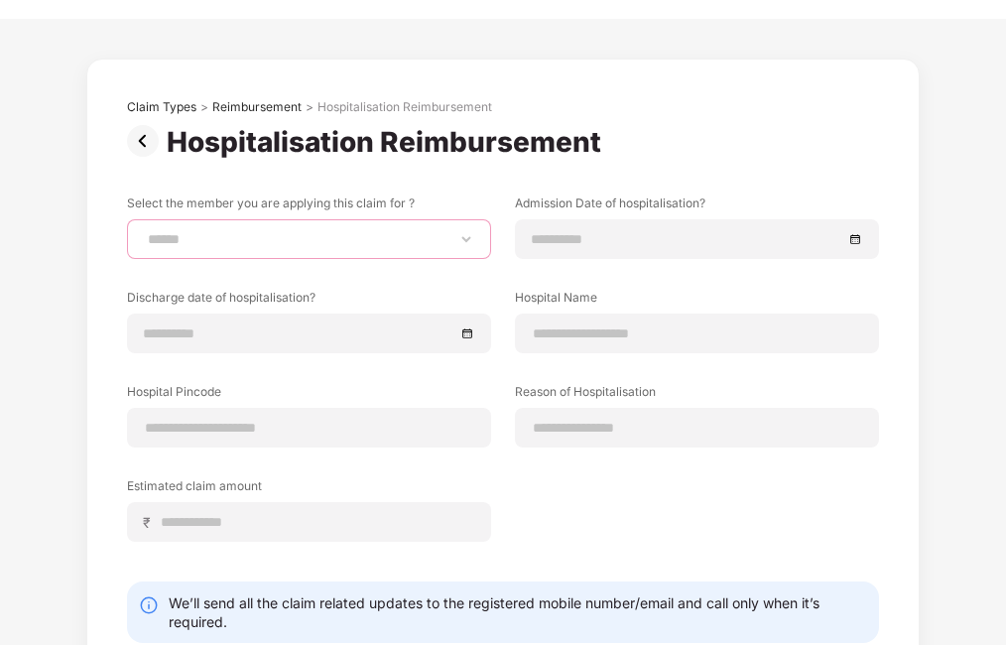
scroll to position [0, 0]
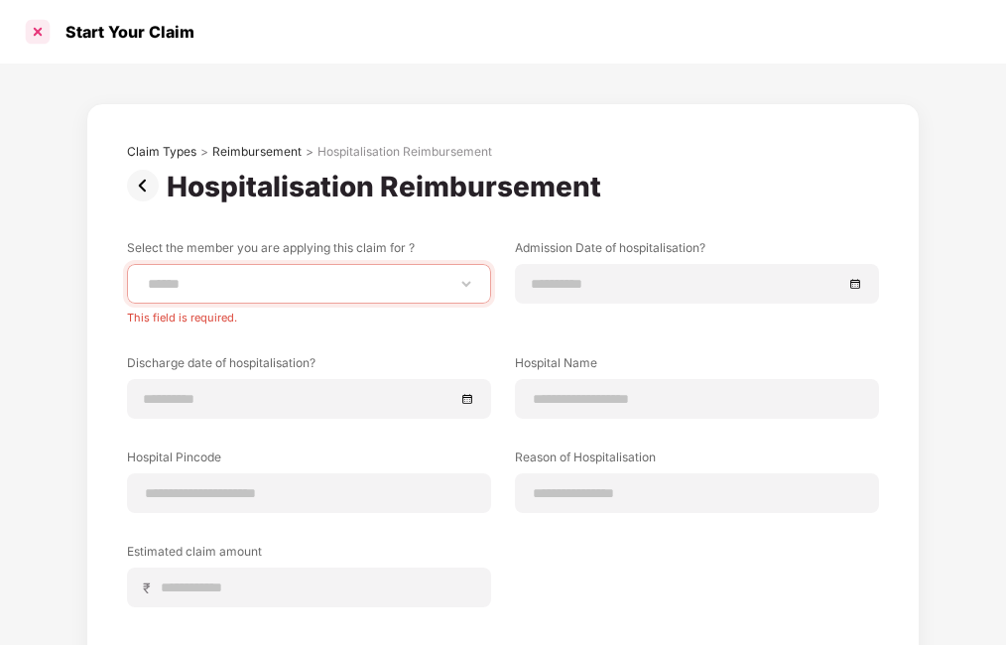
click at [40, 29] on div at bounding box center [38, 32] width 32 height 32
